Goal: Information Seeking & Learning: Find specific fact

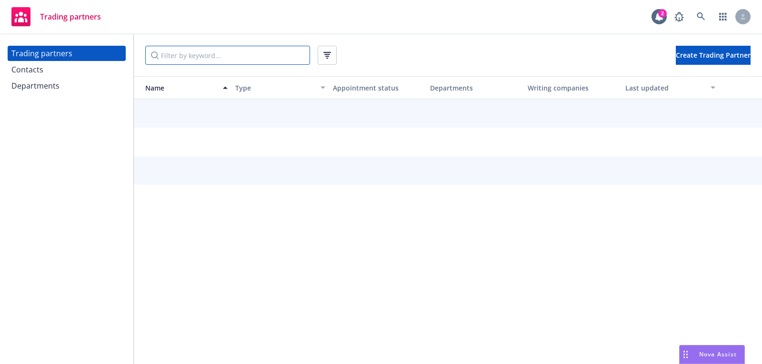
click at [272, 51] on input "Filter by keyword..." at bounding box center [227, 55] width 165 height 19
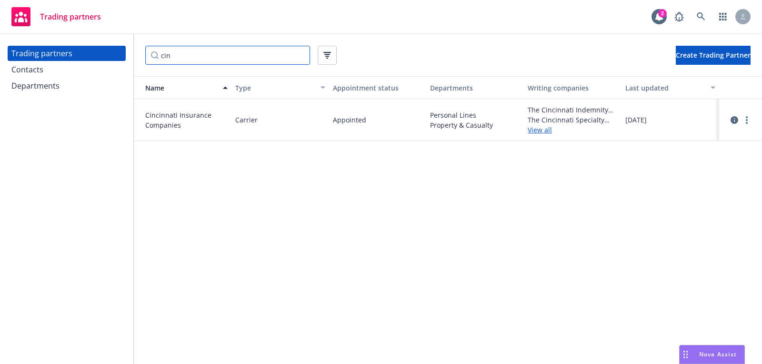
type input "cin"
drag, startPoint x: 500, startPoint y: 127, endPoint x: 421, endPoint y: 118, distance: 79.6
click at [421, 117] on div "Cincinnati Insurance Companies Carrier Appointed Personal Lines Property & Casu…" at bounding box center [448, 120] width 628 height 42
click at [454, 132] on div "Personal Lines Property & Casualty" at bounding box center [475, 120] width 98 height 42
click at [749, 115] on link "more" at bounding box center [746, 119] width 11 height 11
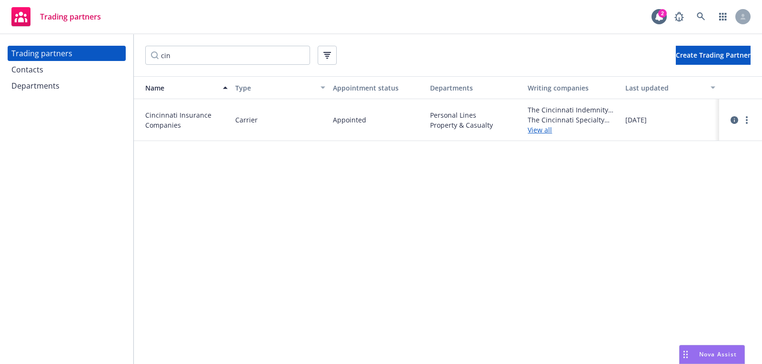
click at [722, 134] on link "View contacts" at bounding box center [699, 139] width 106 height 19
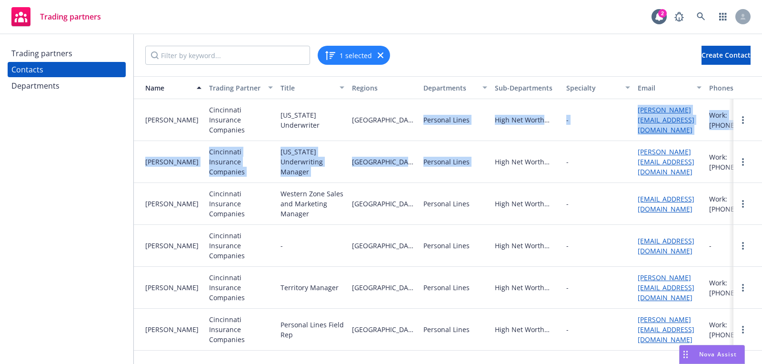
drag, startPoint x: 493, startPoint y: 161, endPoint x: 403, endPoint y: 132, distance: 95.1
click at [402, 132] on div "[PERSON_NAME] Cincinnati Insurance Companies [US_STATE] Underwriter Northern [U…" at bounding box center [470, 213] width 672 height 229
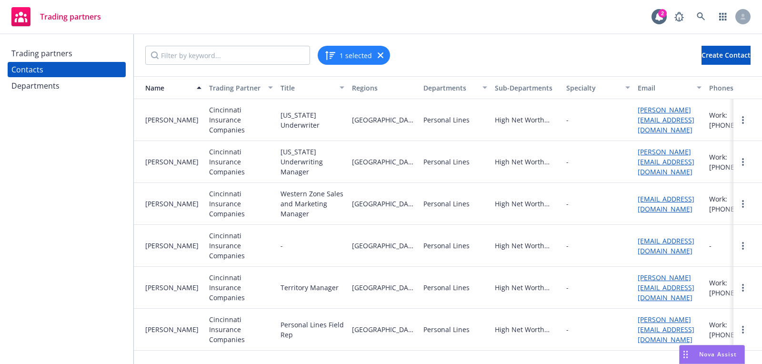
click at [399, 210] on div "[GEOGRAPHIC_DATA][US_STATE]" at bounding box center [383, 204] width 71 height 42
click at [81, 55] on div "Trading partners" at bounding box center [66, 53] width 111 height 15
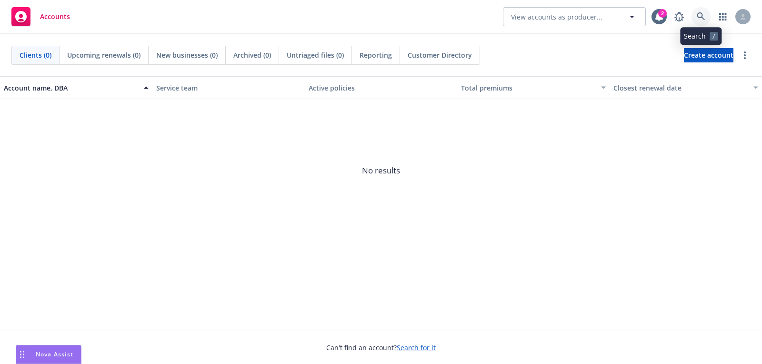
click at [705, 13] on link at bounding box center [701, 16] width 19 height 19
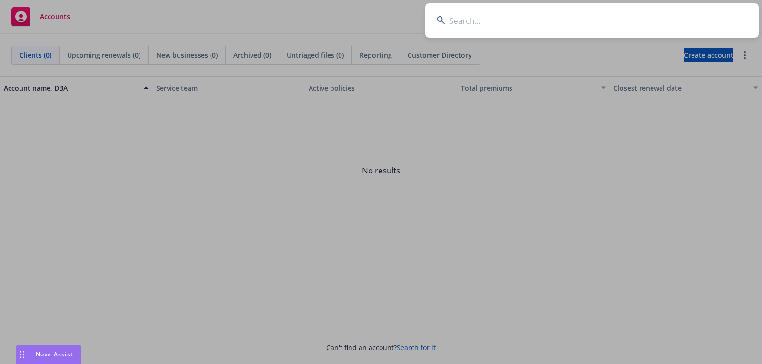
type input "Axelyf, Inc."
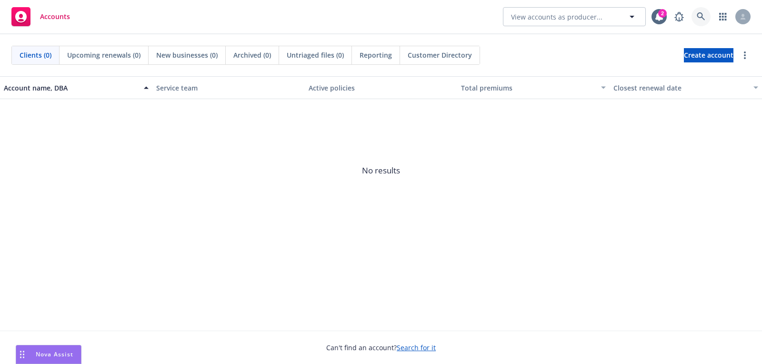
click at [700, 22] on link at bounding box center [701, 16] width 19 height 19
click at [705, 13] on link at bounding box center [701, 16] width 19 height 19
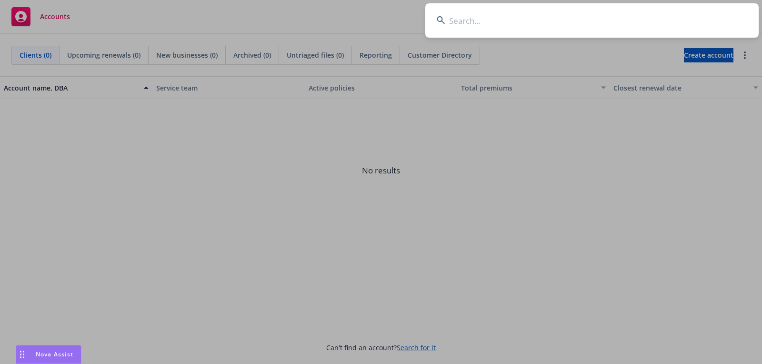
type input "EVRCool"
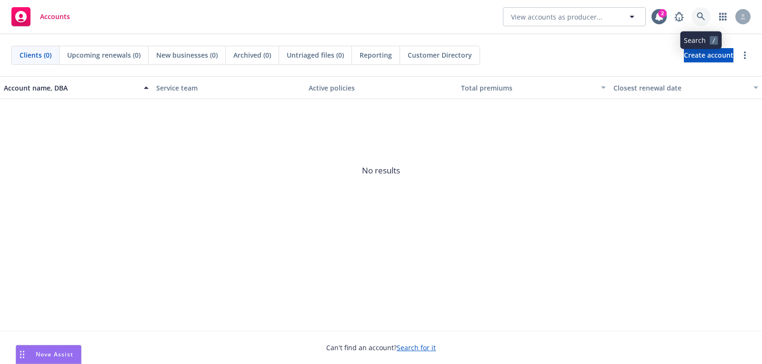
click at [705, 11] on link at bounding box center [701, 16] width 19 height 19
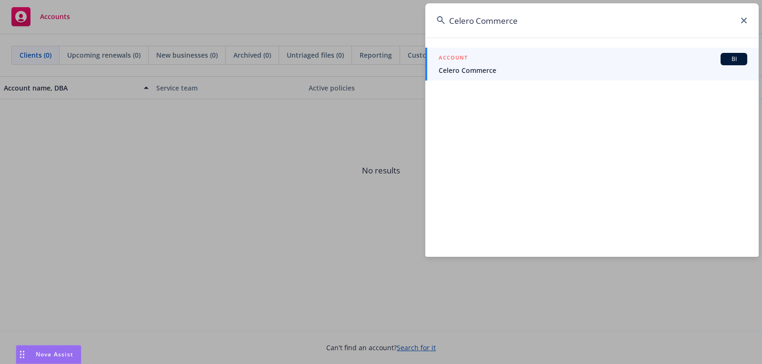
type input "Celero Commerce"
click at [541, 69] on span "Celero Commerce" at bounding box center [593, 70] width 309 height 10
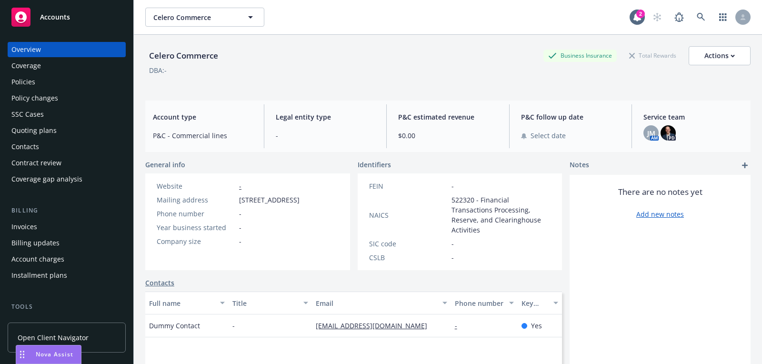
click at [660, 133] on div "JM AM PD" at bounding box center [694, 132] width 100 height 15
click at [659, 133] on div "JM AM PD" at bounding box center [694, 132] width 100 height 15
click at [648, 132] on span "JM" at bounding box center [651, 133] width 8 height 10
click at [665, 133] on img at bounding box center [668, 132] width 15 height 15
